Goal: Information Seeking & Learning: Learn about a topic

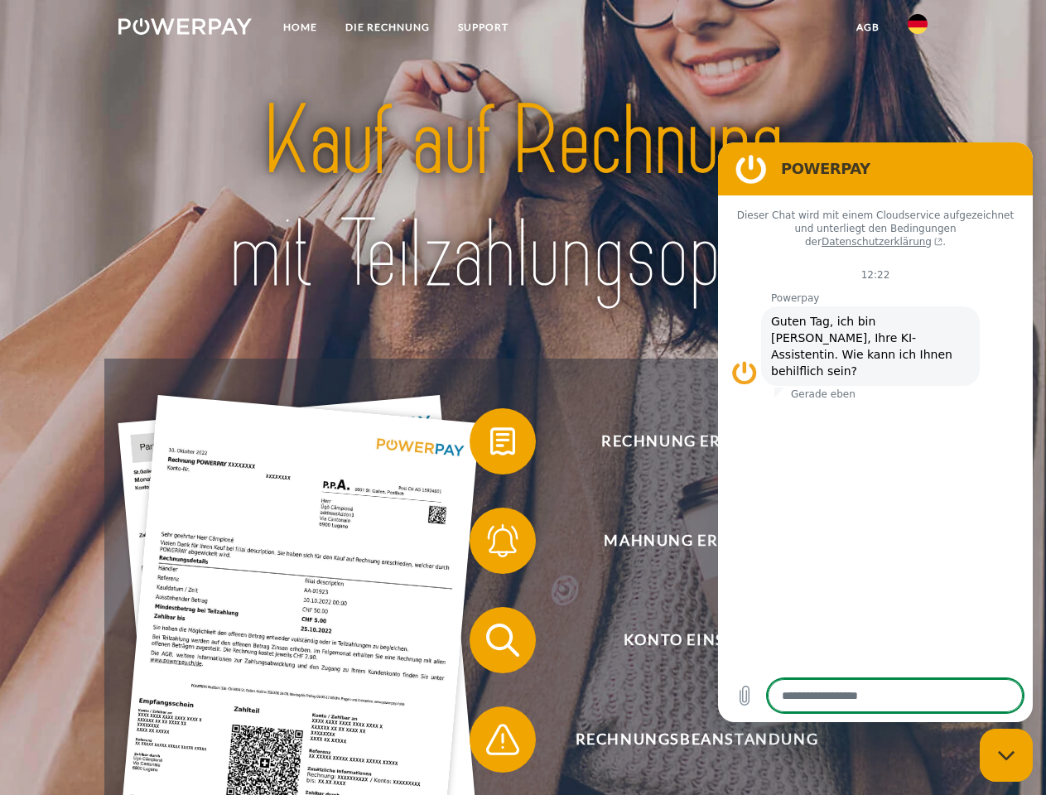
click at [185, 29] on img at bounding box center [184, 26] width 133 height 17
click at [918, 29] on img at bounding box center [918, 24] width 20 height 20
click at [867, 27] on link "agb" at bounding box center [868, 27] width 51 height 30
click at [490, 445] on span at bounding box center [478, 441] width 83 height 83
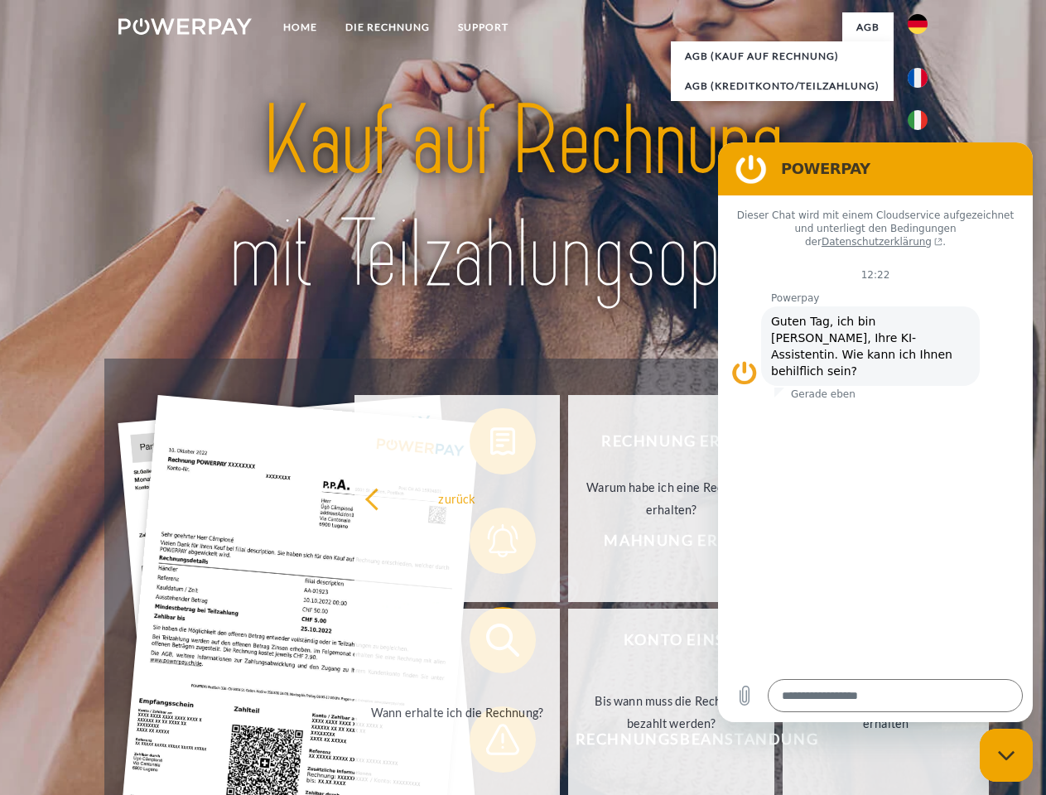
click at [490, 544] on div "Rechnung erhalten? Mahnung erhalten? Konto einsehen" at bounding box center [522, 690] width 837 height 663
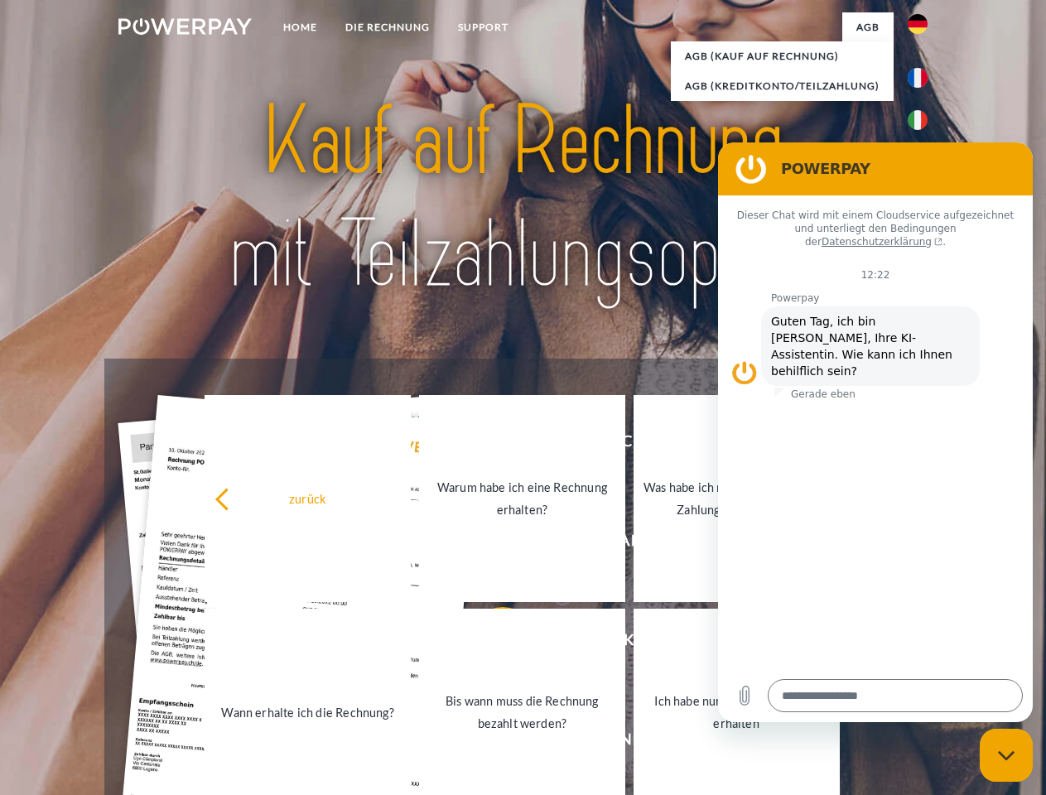
click at [490, 644] on link "Bis wann muss die Rechnung bezahlt werden?" at bounding box center [522, 712] width 206 height 207
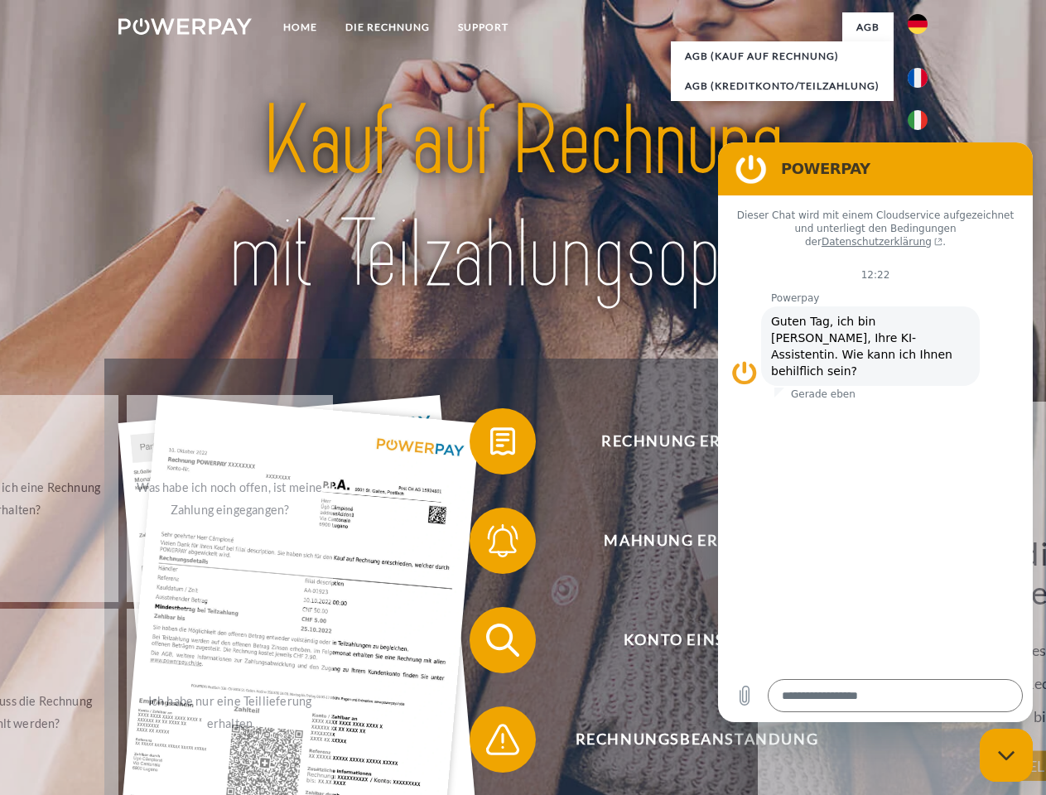
click at [490, 743] on span at bounding box center [478, 739] width 83 height 83
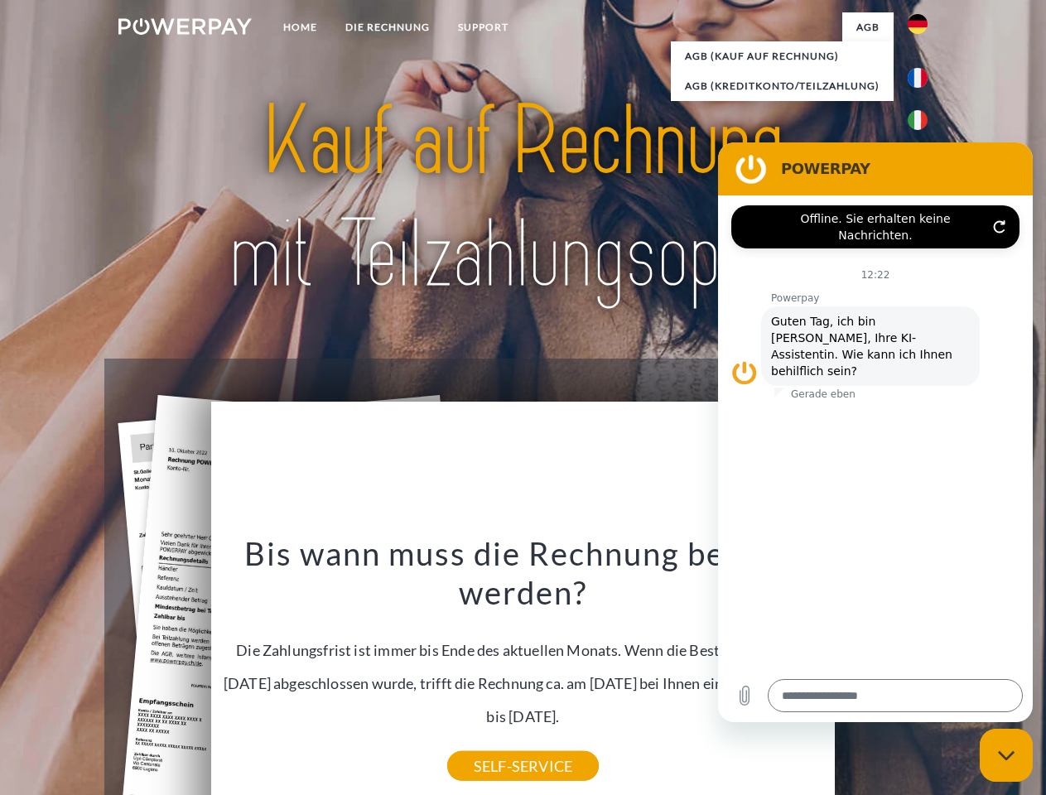
click at [1007, 756] on icon "Messaging-Fenster schließen" at bounding box center [1006, 756] width 17 height 11
type textarea "*"
